Goal: Transaction & Acquisition: Purchase product/service

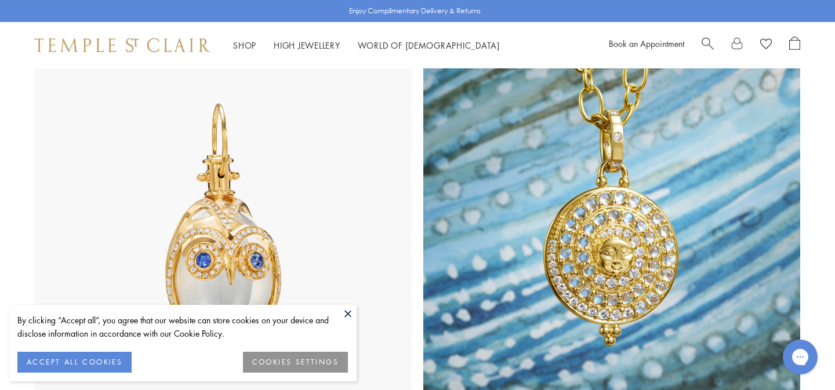
scroll to position [691, 0]
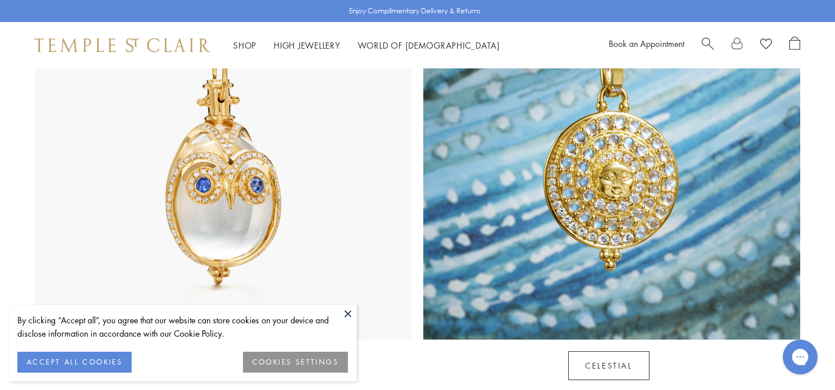
click at [342, 312] on button at bounding box center [347, 313] width 17 height 17
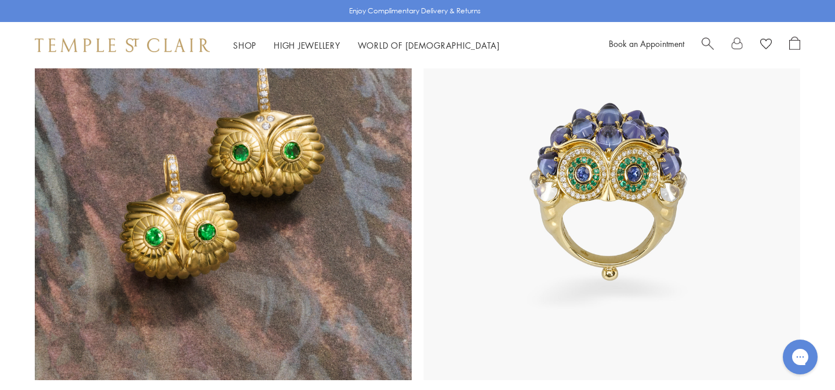
scroll to position [1093, 0]
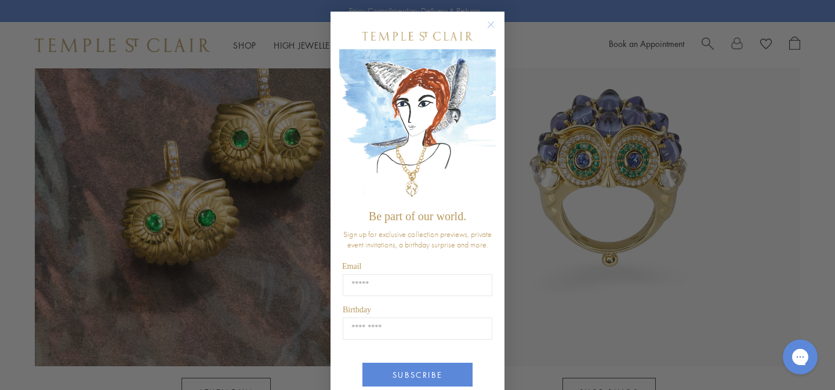
click at [492, 15] on form "Be part of our world. Sign up for exclusive collection previews, private event …" at bounding box center [417, 218] width 174 height 413
click at [494, 21] on circle "Close dialog" at bounding box center [491, 25] width 14 height 14
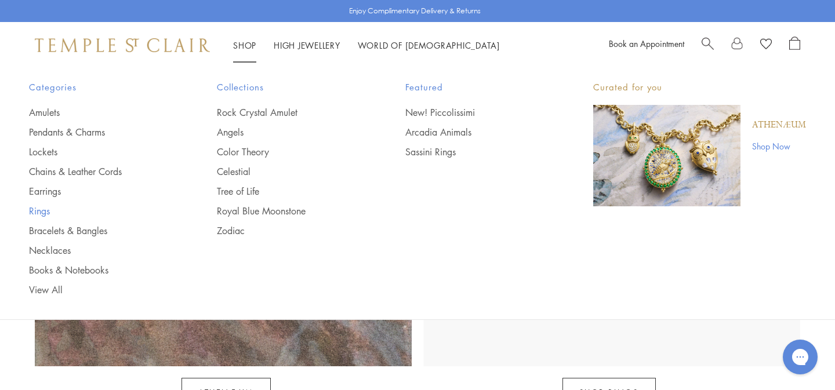
click at [43, 216] on link "Rings" at bounding box center [99, 211] width 141 height 13
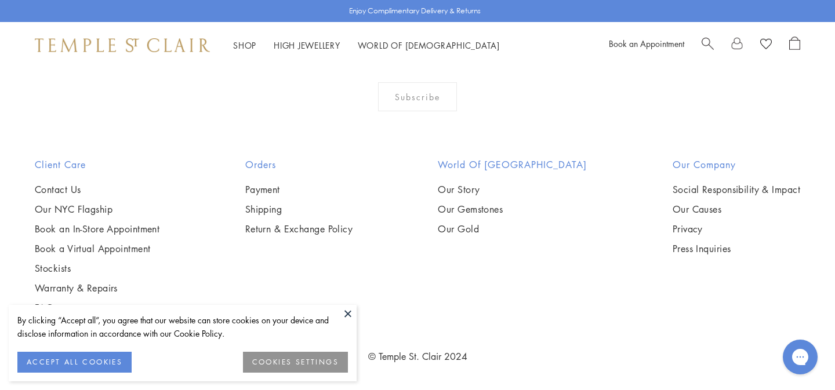
scroll to position [5220, 0]
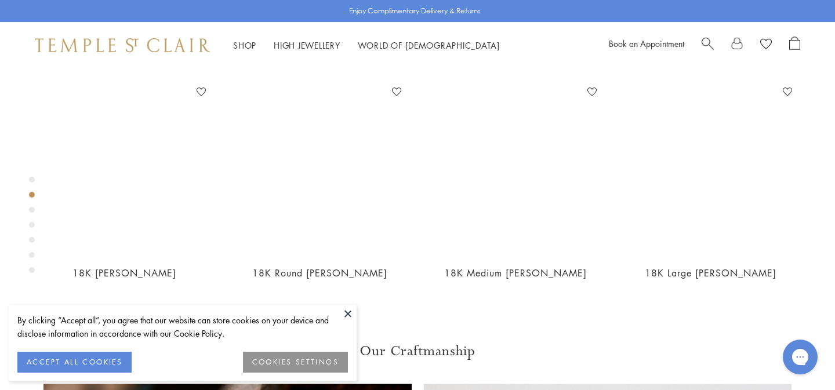
scroll to position [485, 0]
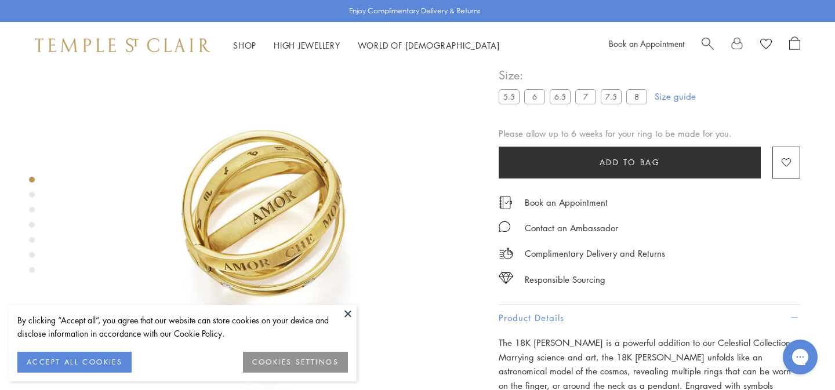
scroll to position [0, 0]
